Goal: Task Accomplishment & Management: Complete application form

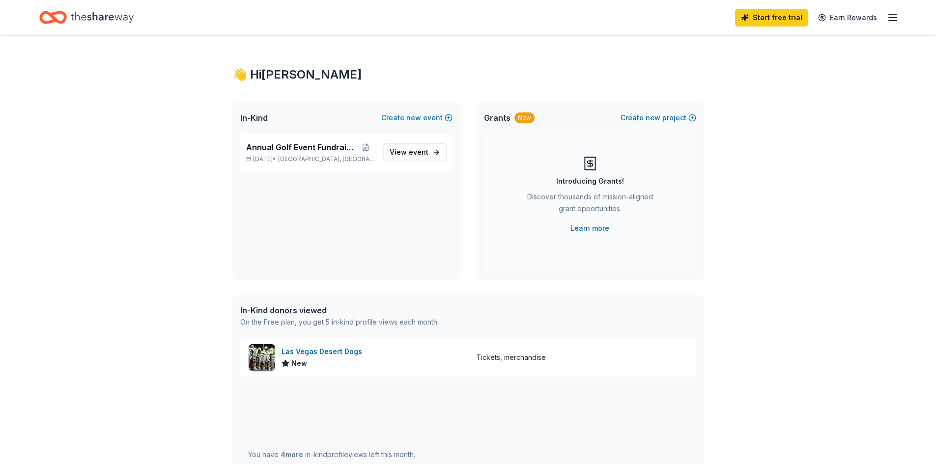
click at [888, 18] on icon "button" at bounding box center [893, 18] width 12 height 12
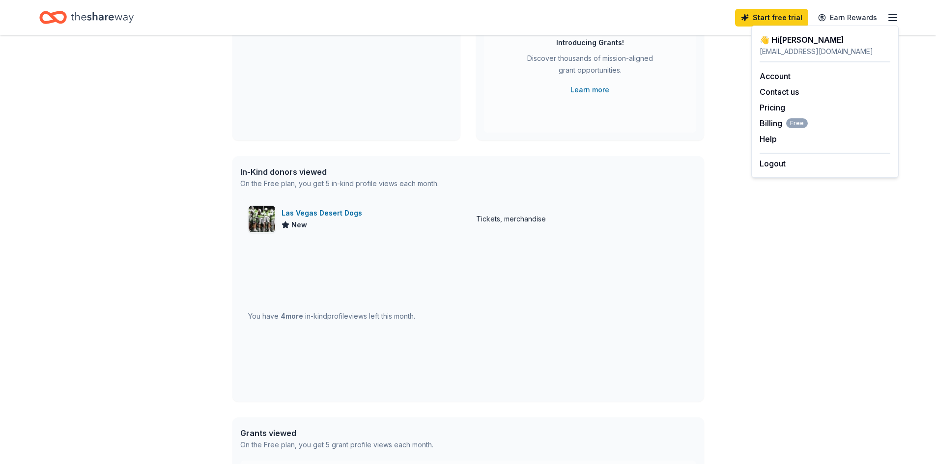
scroll to position [131, 0]
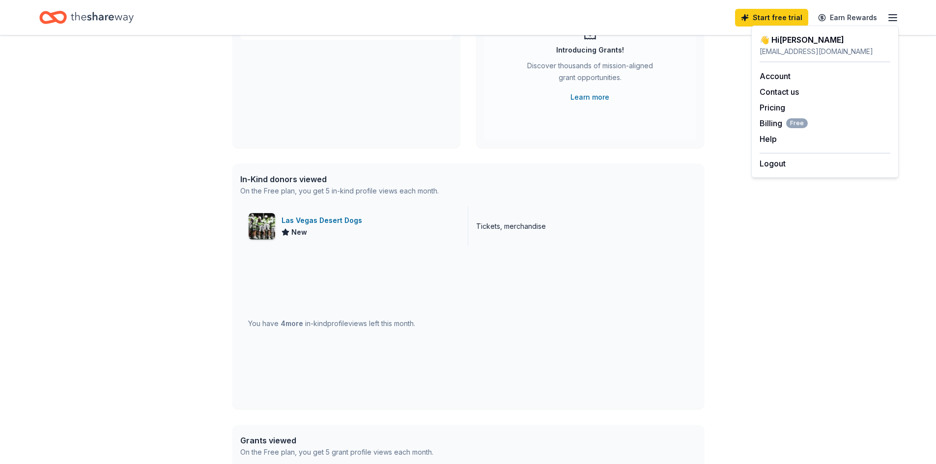
click at [294, 227] on span "New" at bounding box center [299, 233] width 16 height 12
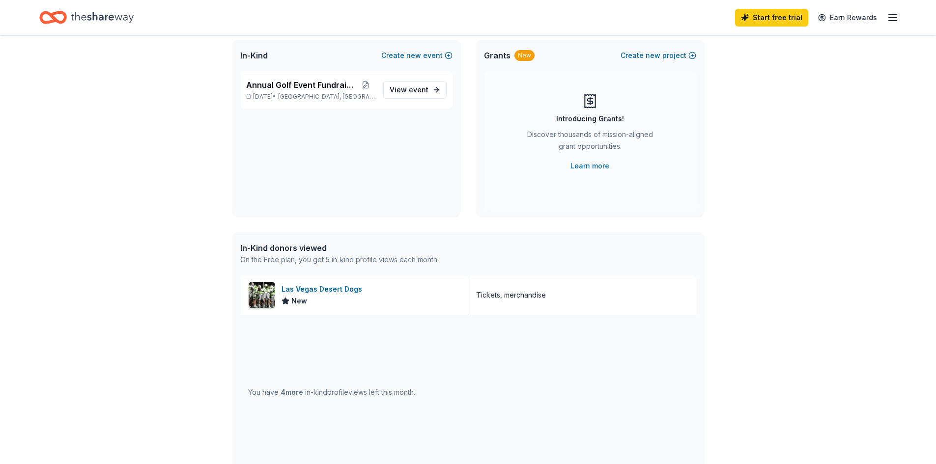
scroll to position [0, 0]
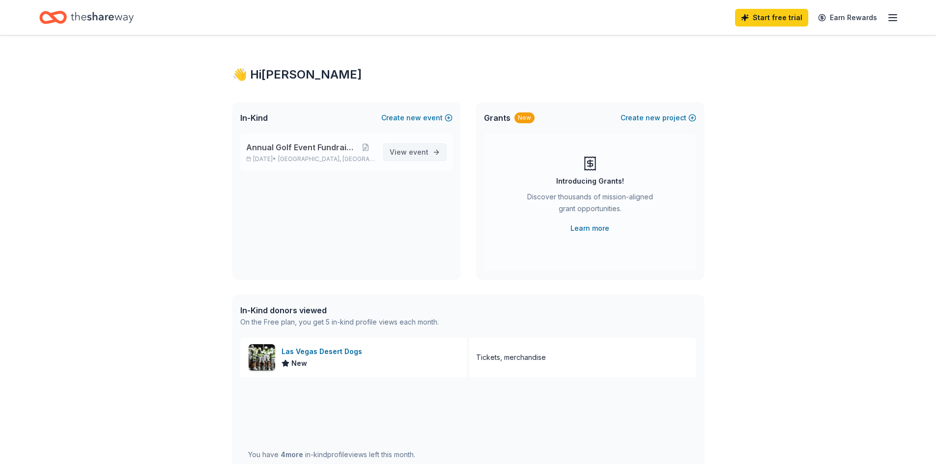
click at [410, 153] on span "event" at bounding box center [419, 152] width 20 height 8
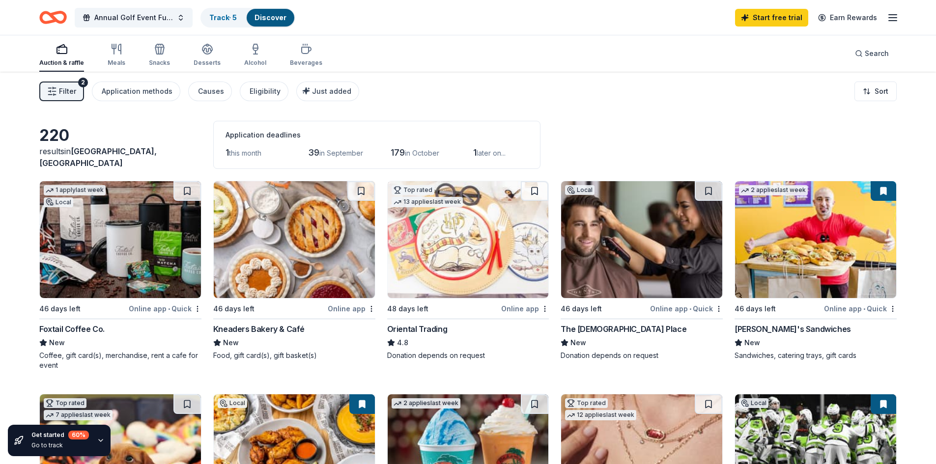
click at [76, 90] on button "Filter 2" at bounding box center [61, 92] width 45 height 20
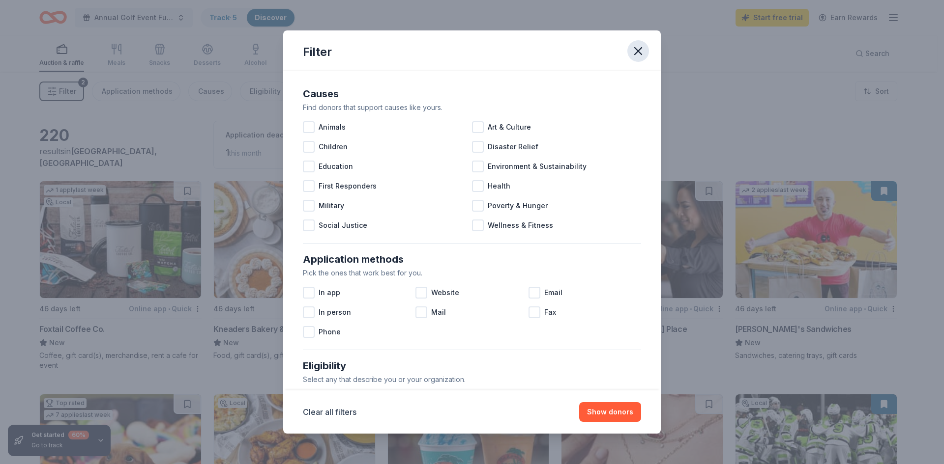
click at [635, 47] on icon "button" at bounding box center [638, 51] width 14 height 14
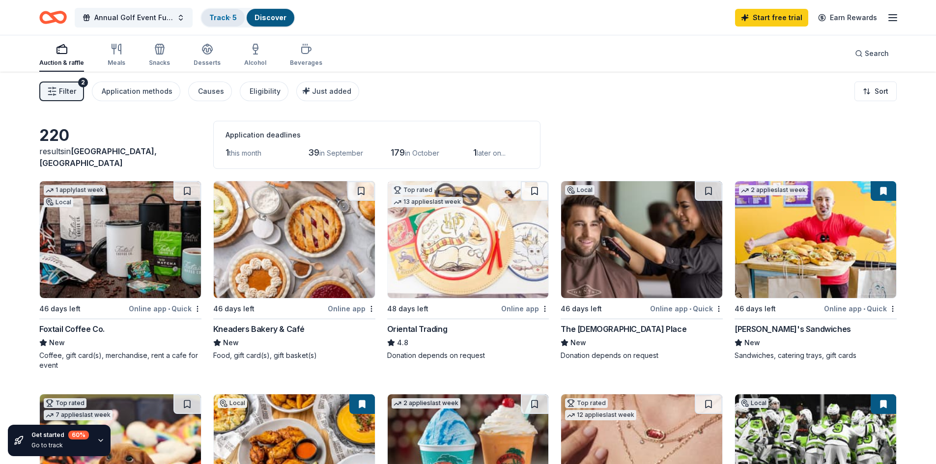
click at [224, 17] on link "Track · 5" at bounding box center [223, 17] width 28 height 8
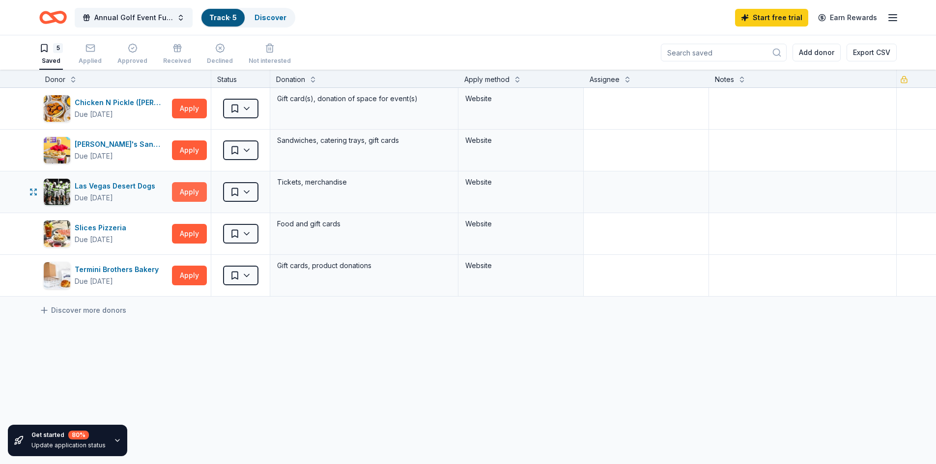
click at [189, 189] on button "Apply" at bounding box center [189, 192] width 35 height 20
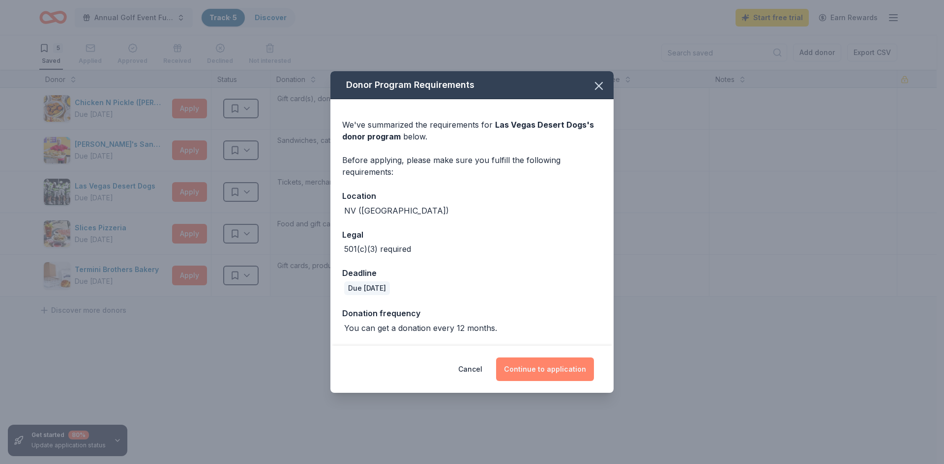
click at [542, 367] on button "Continue to application" at bounding box center [545, 370] width 98 height 24
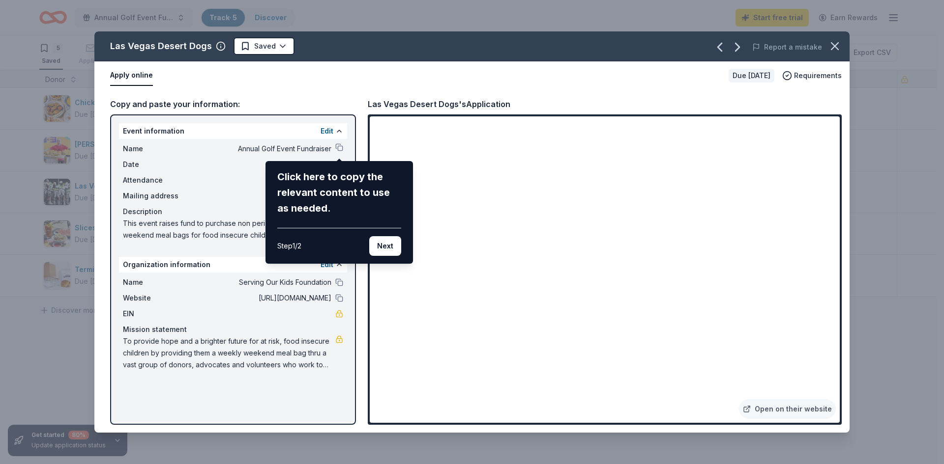
click at [772, 406] on div "Las Vegas Desert Dogs Saved Report a mistake Apply online Due in 34 days Requir…" at bounding box center [471, 231] width 755 height 401
click at [378, 242] on button "Next" at bounding box center [385, 246] width 32 height 20
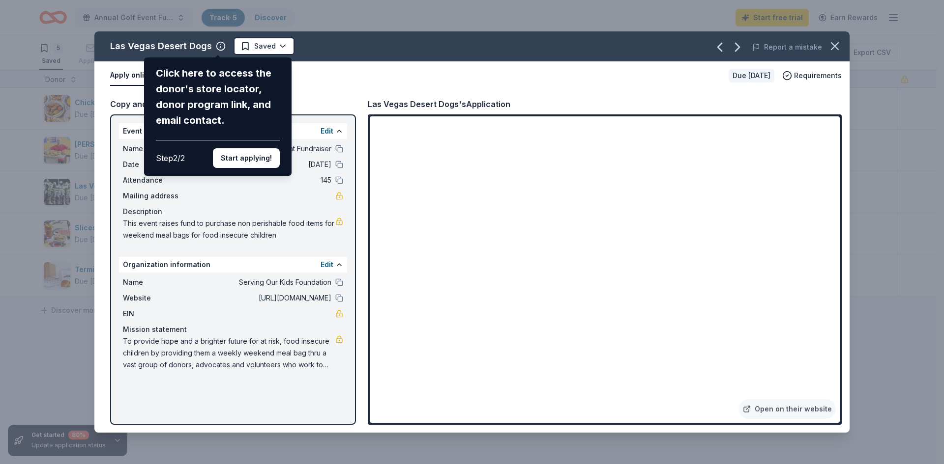
click at [235, 158] on button "Start applying!" at bounding box center [246, 158] width 67 height 20
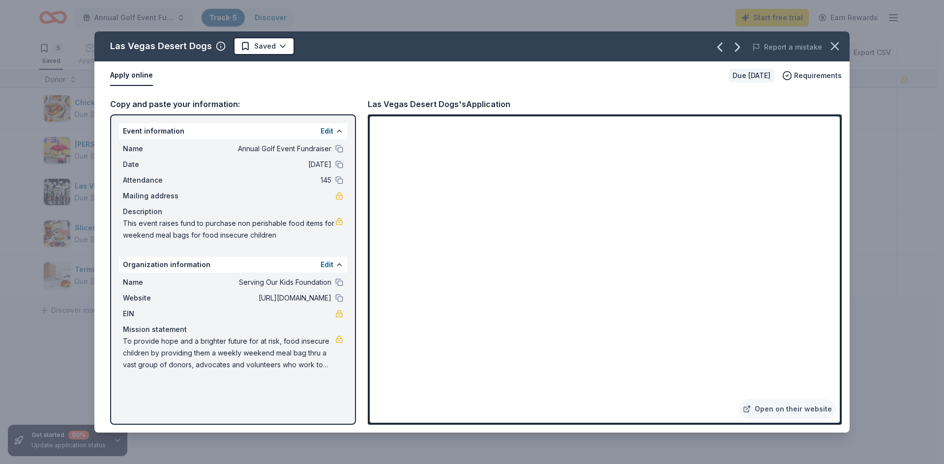
click at [787, 416] on div "Las Vegas Desert Dogs Saved Report a mistake Apply online Due in 34 days Requir…" at bounding box center [471, 231] width 755 height 401
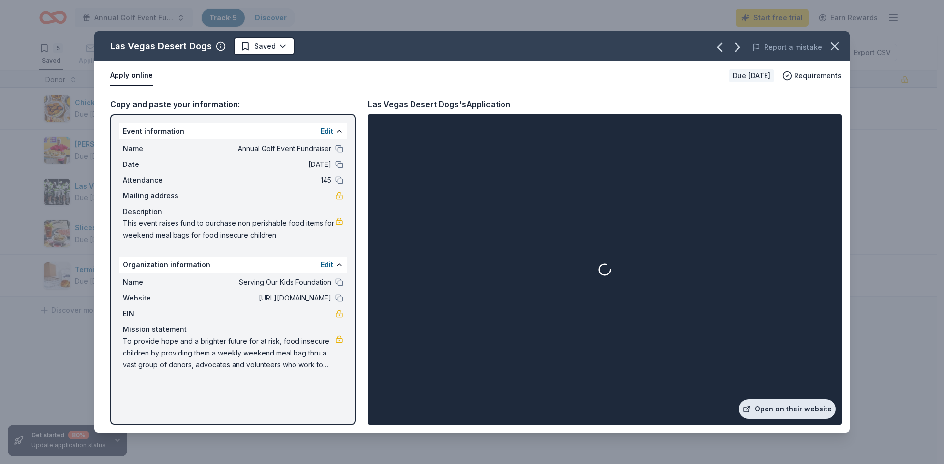
click at [785, 408] on link "Open on their website" at bounding box center [787, 410] width 97 height 20
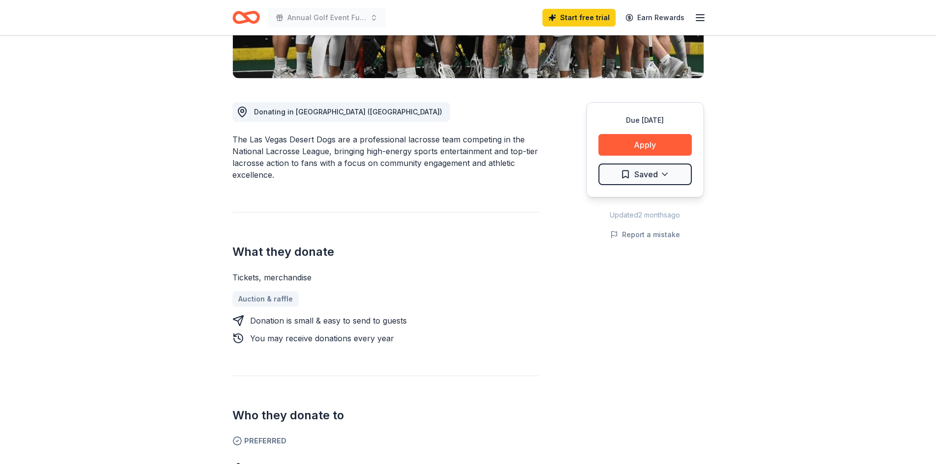
scroll to position [246, 0]
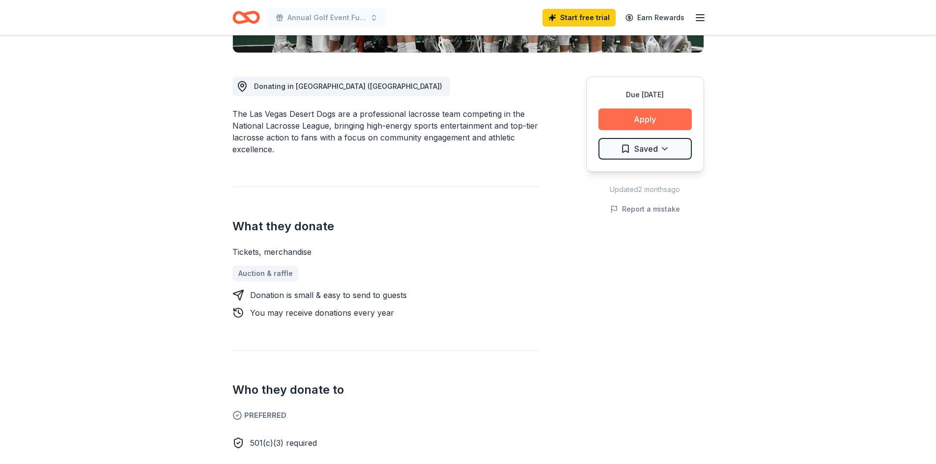
click at [631, 117] on button "Apply" at bounding box center [645, 120] width 93 height 22
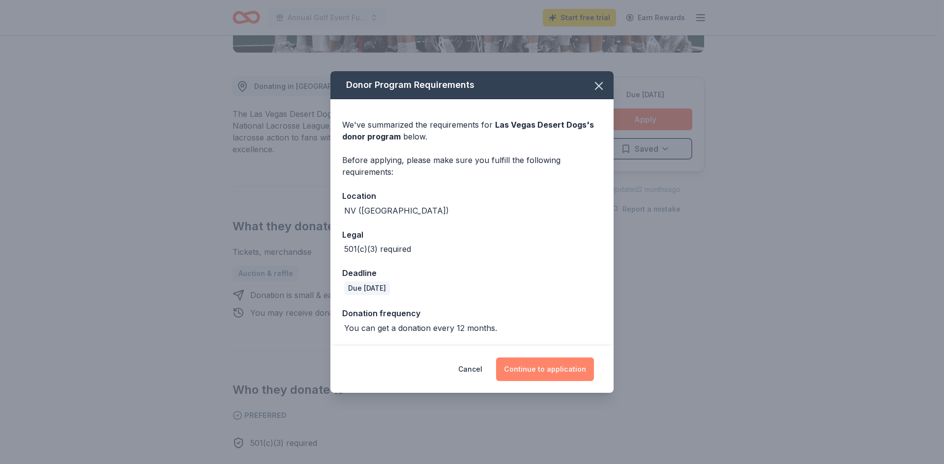
click at [521, 367] on button "Continue to application" at bounding box center [545, 370] width 98 height 24
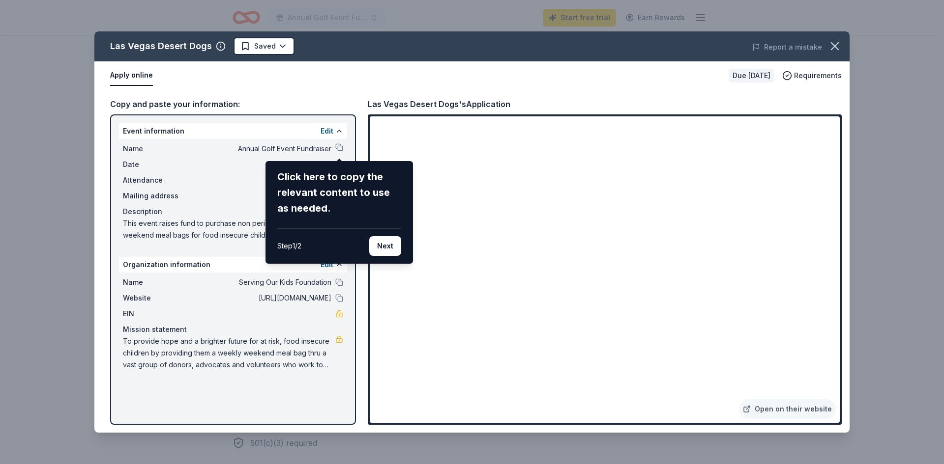
click at [386, 246] on button "Next" at bounding box center [385, 246] width 32 height 20
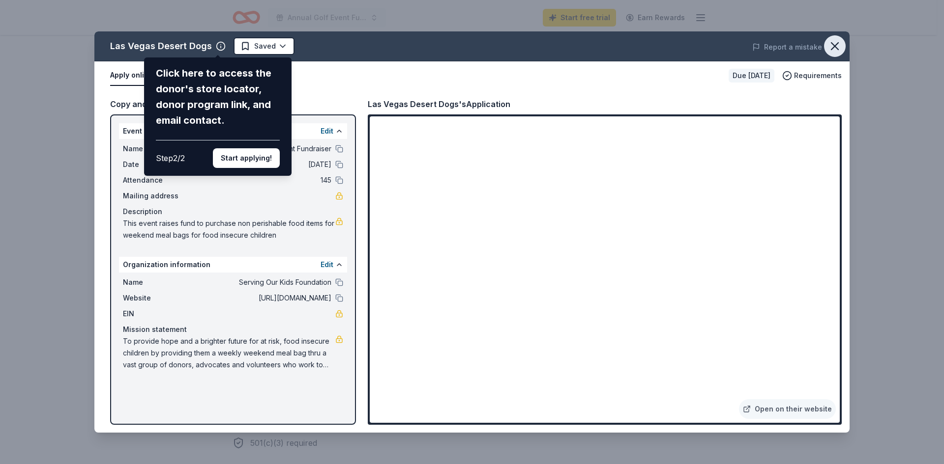
click at [842, 46] on button "button" at bounding box center [835, 46] width 22 height 22
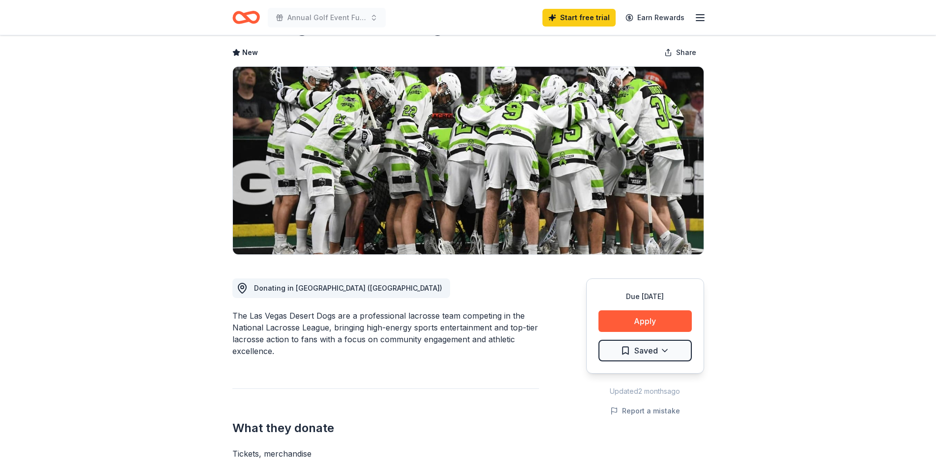
scroll to position [0, 0]
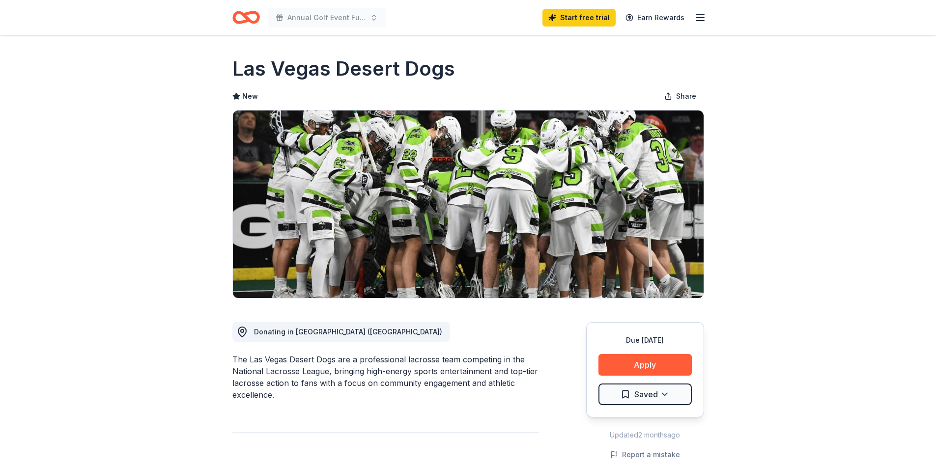
click at [699, 16] on icon "button" at bounding box center [700, 18] width 12 height 12
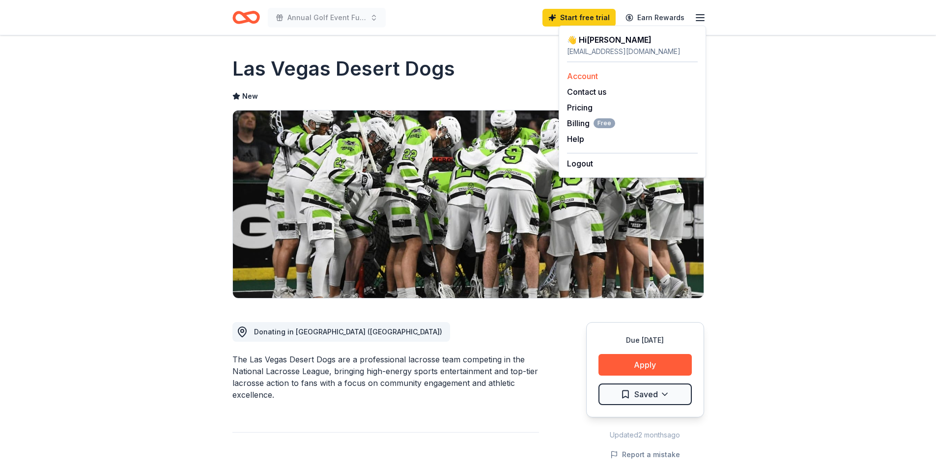
click at [593, 76] on link "Account" at bounding box center [582, 76] width 31 height 10
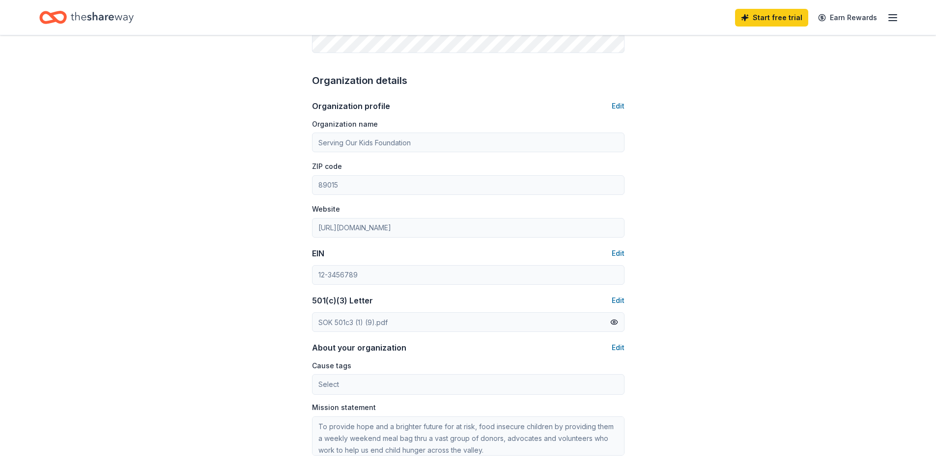
scroll to position [273, 0]
